Goal: Navigation & Orientation: Go to known website

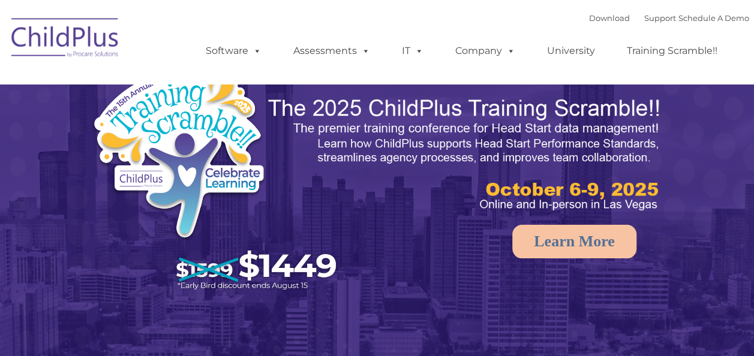
select select "MEDIUM"
click at [44, 36] on img at bounding box center [65, 40] width 120 height 60
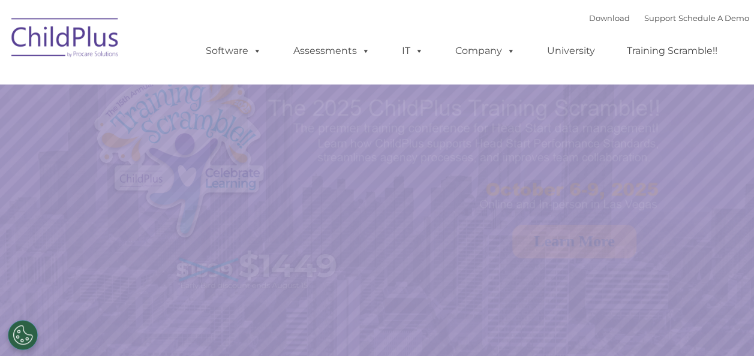
select select "MEDIUM"
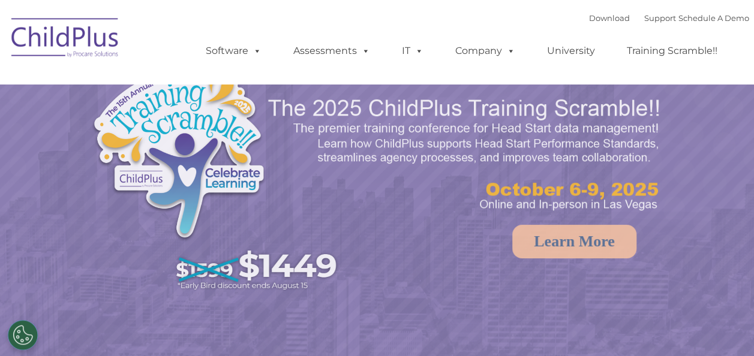
select select "MEDIUM"
